Goal: Find specific fact

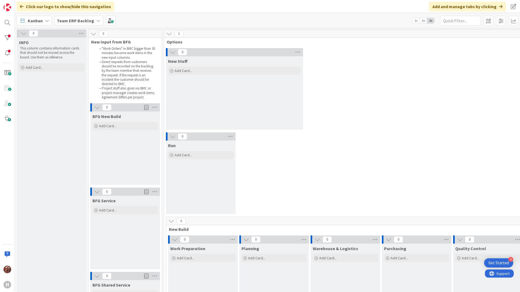
scroll to position [0, 32]
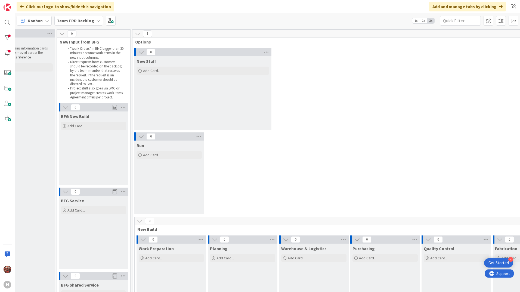
click at [90, 18] on b "Team ERP Backlog" at bounding box center [75, 20] width 37 height 5
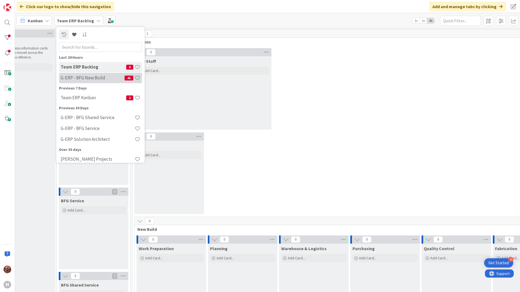
click at [90, 75] on div "G-ERP - BFG New Build 41" at bounding box center [100, 78] width 83 height 10
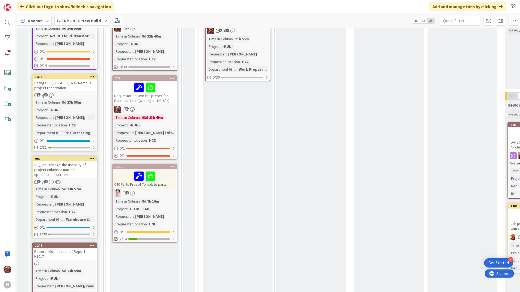
scroll to position [190, 0]
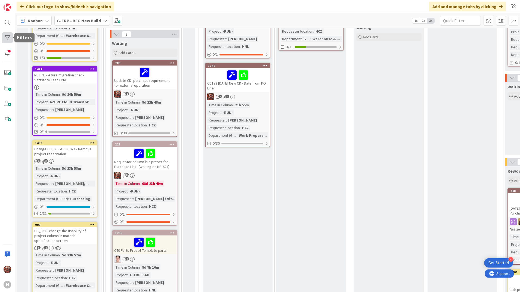
click at [9, 42] on div at bounding box center [7, 37] width 11 height 11
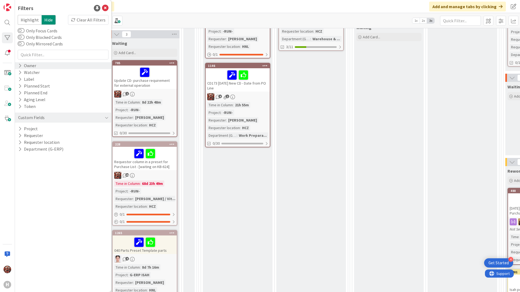
click at [33, 68] on div "Owner" at bounding box center [27, 65] width 19 height 7
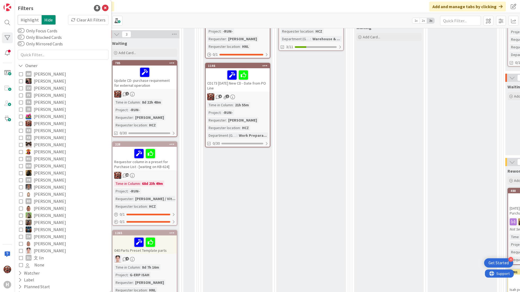
click at [50, 151] on span "[PERSON_NAME]" at bounding box center [50, 151] width 32 height 7
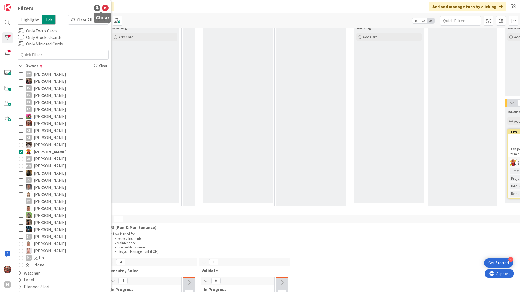
click at [102, 7] on icon at bounding box center [105, 8] width 7 height 7
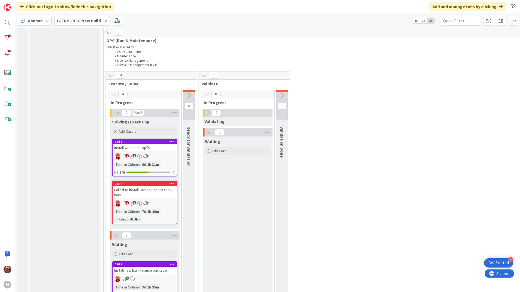
scroll to position [408, 0]
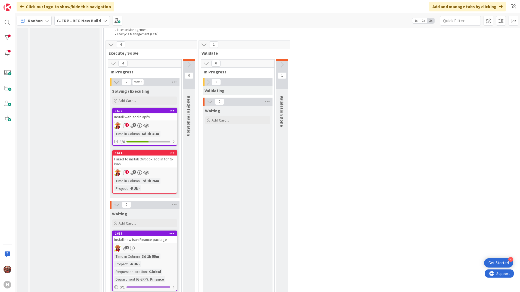
click at [155, 162] on div "Failed to install Outlook add in for G-isah" at bounding box center [145, 162] width 64 height 12
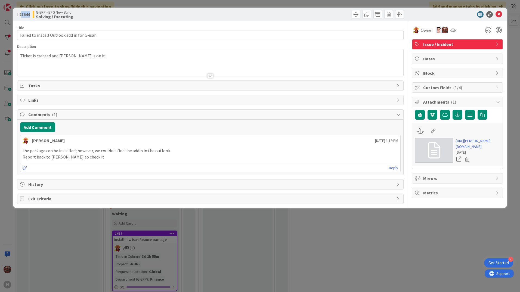
drag, startPoint x: 31, startPoint y: 15, endPoint x: 23, endPoint y: 15, distance: 8.2
click at [23, 15] on b "1644" at bounding box center [25, 14] width 9 height 5
copy b "1644"
